Goal: Check status: Check status

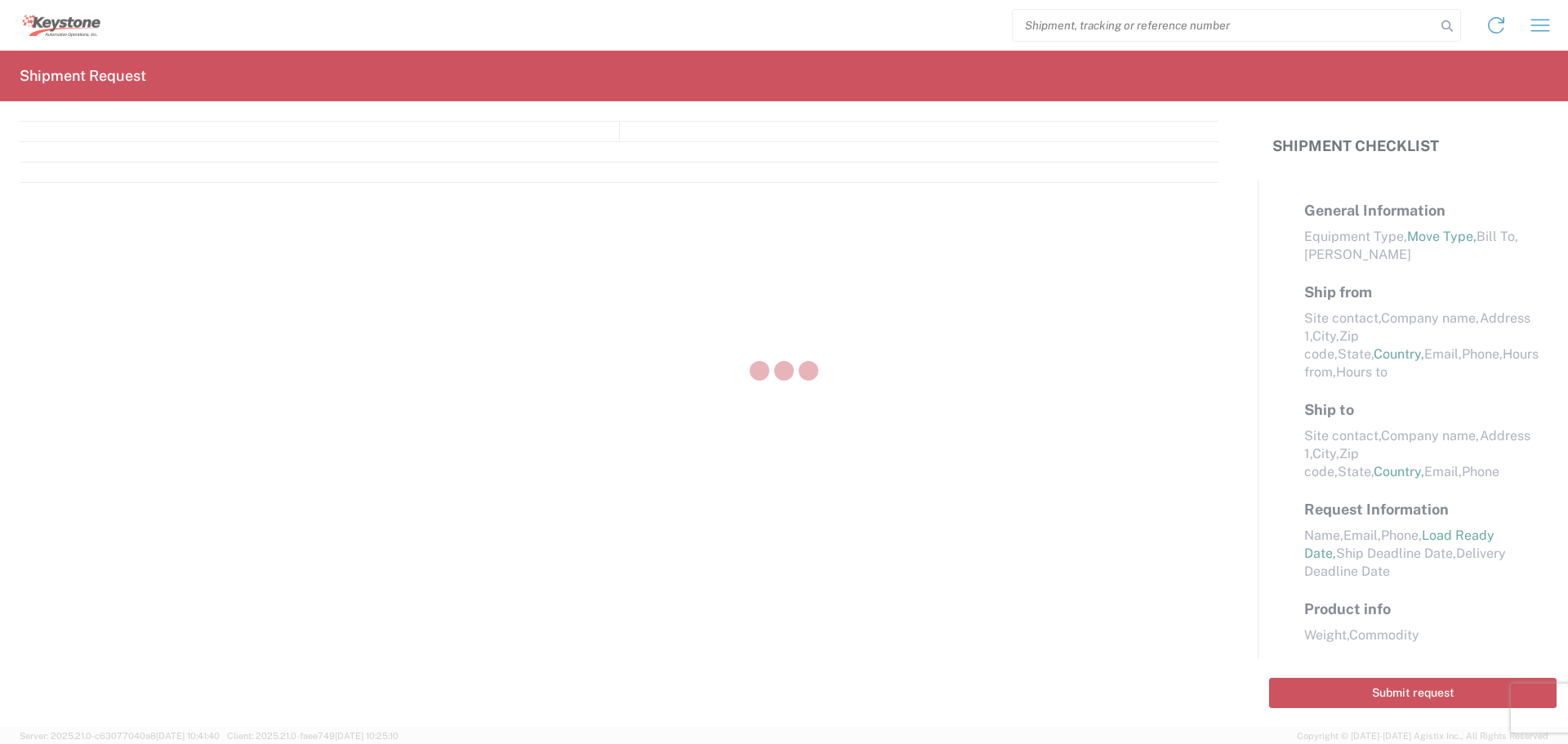
select select "FULL"
select select "LBS"
select select "IN"
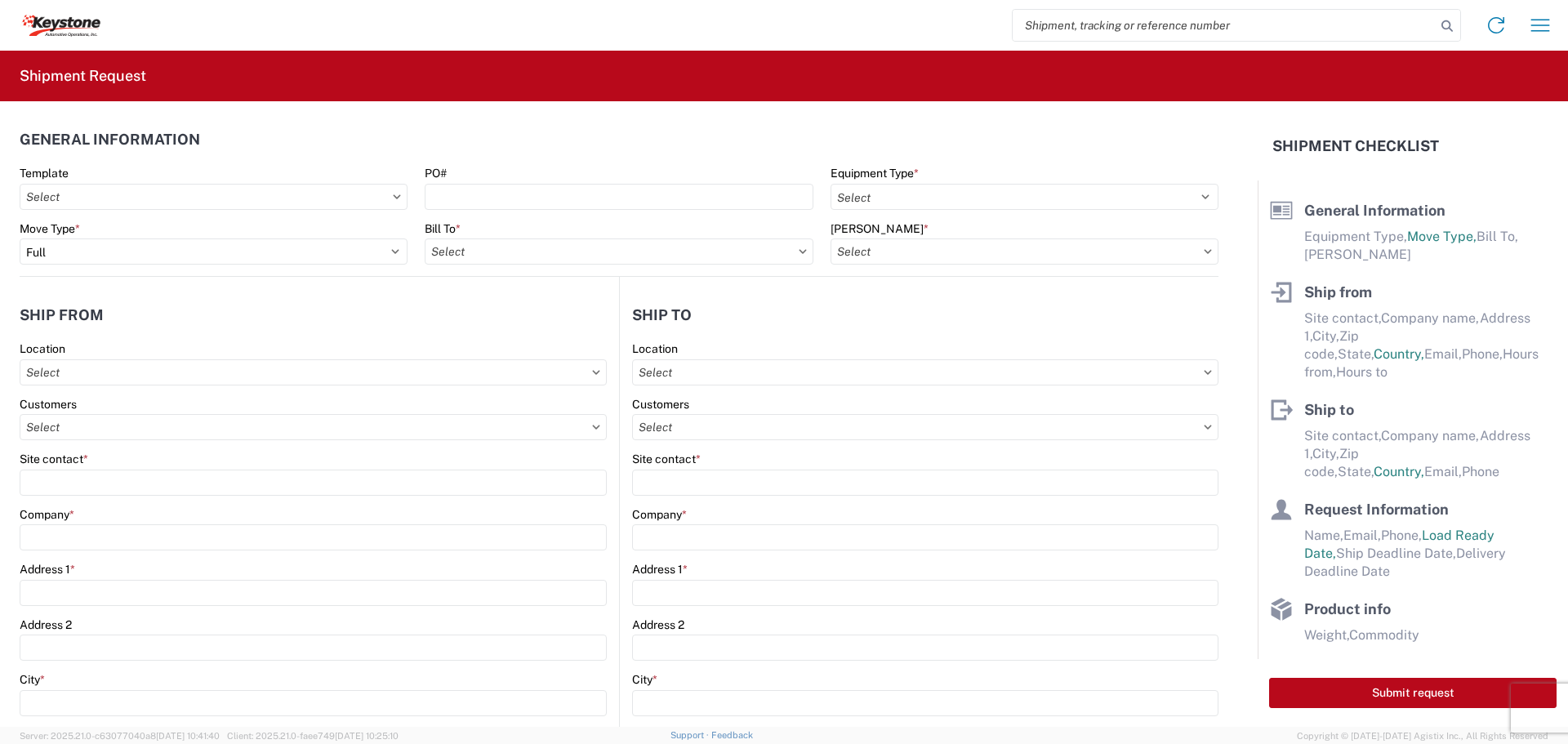
click at [1063, 25] on input "search" at bounding box center [1224, 25] width 423 height 31
type input "57126530"
click at [1445, 25] on icon at bounding box center [1447, 25] width 23 height 23
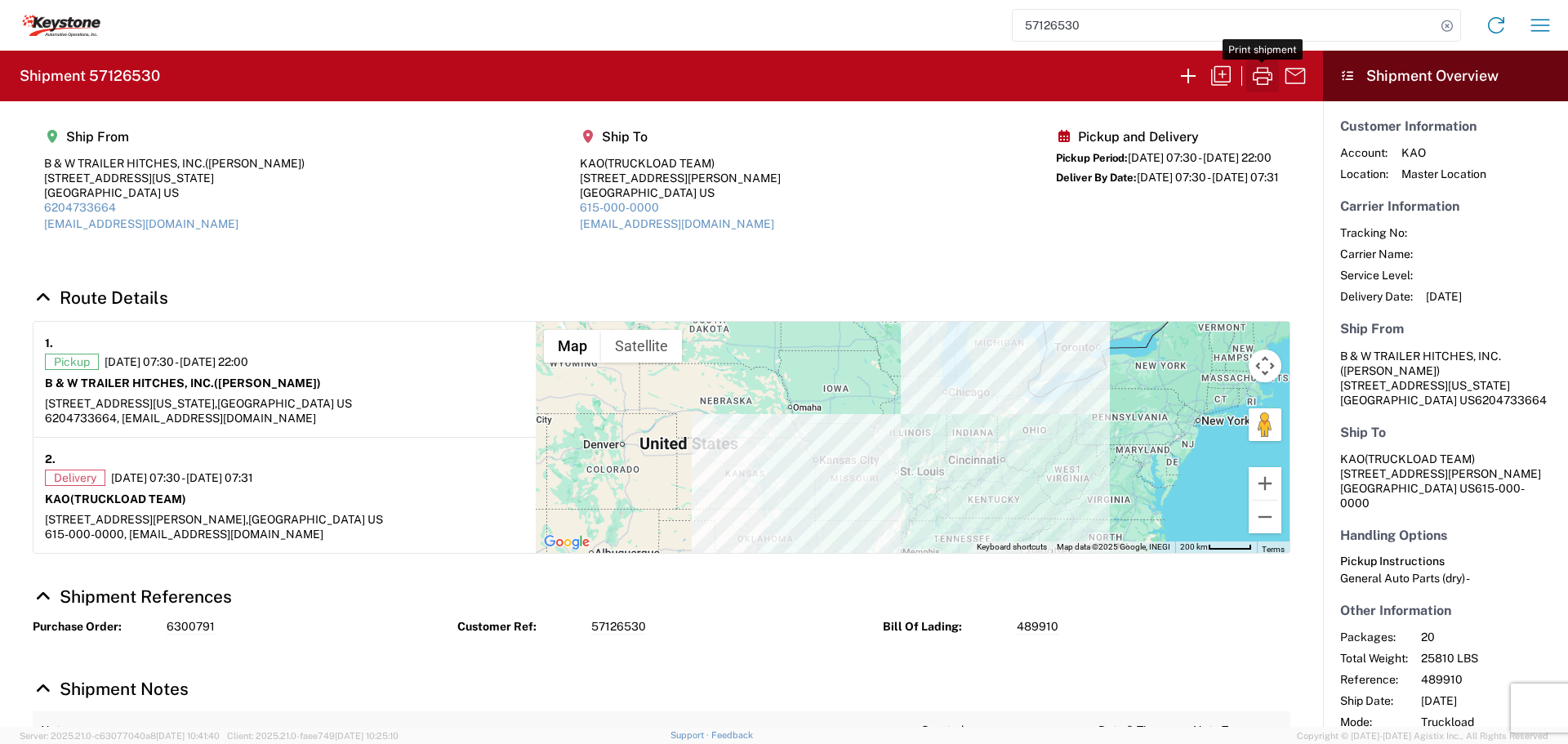
click at [1262, 72] on icon "button" at bounding box center [1263, 76] width 26 height 26
